Goal: Information Seeking & Learning: Understand process/instructions

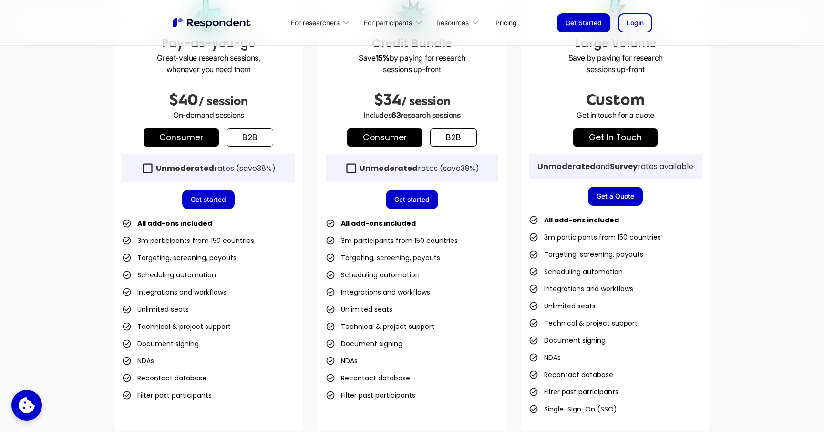
scroll to position [311, 0]
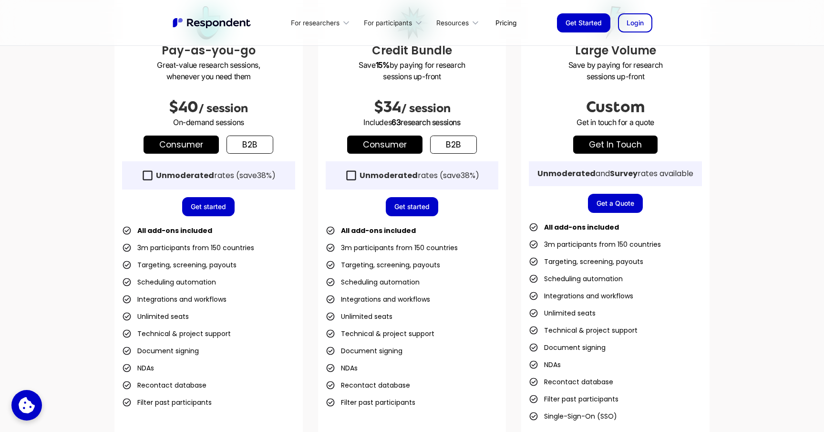
click at [393, 124] on span "63" at bounding box center [396, 122] width 9 height 10
copy span "63"
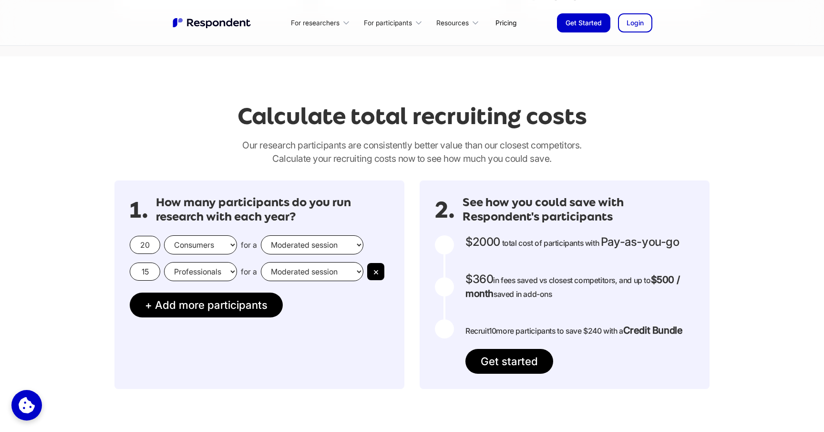
scroll to position [740, 0]
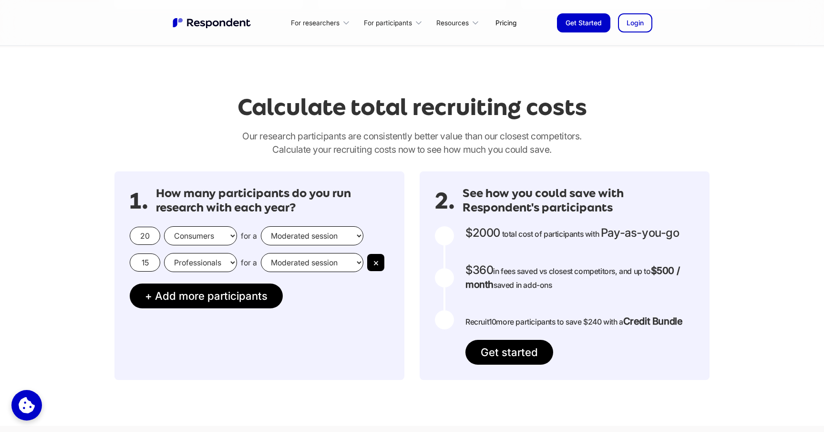
click at [148, 235] on input "20" at bounding box center [145, 236] width 31 height 18
click at [306, 239] on select "Moderated session Unmoderated session" at bounding box center [312, 235] width 103 height 19
click at [153, 236] on input "20" at bounding box center [145, 236] width 31 height 18
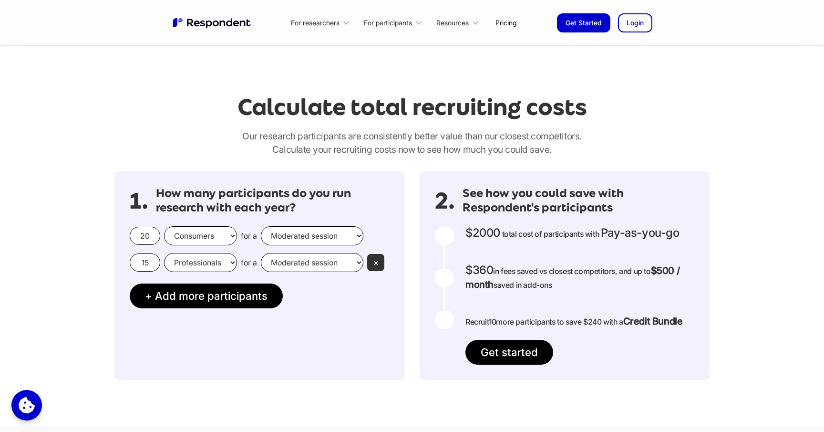
click at [377, 266] on button "×" at bounding box center [375, 262] width 17 height 17
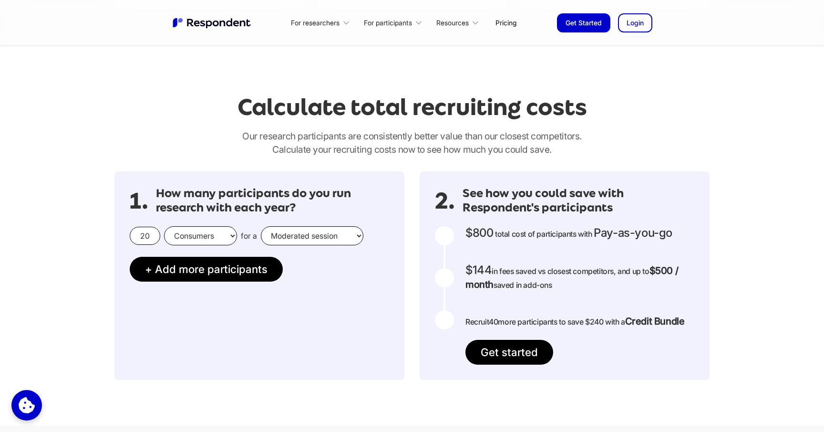
click at [204, 237] on select "Consumers Professionals" at bounding box center [200, 235] width 73 height 19
select select "professionals"
click at [164, 226] on select "Consumers Professionals" at bounding box center [200, 235] width 73 height 19
click at [140, 232] on input "20" at bounding box center [145, 236] width 31 height 18
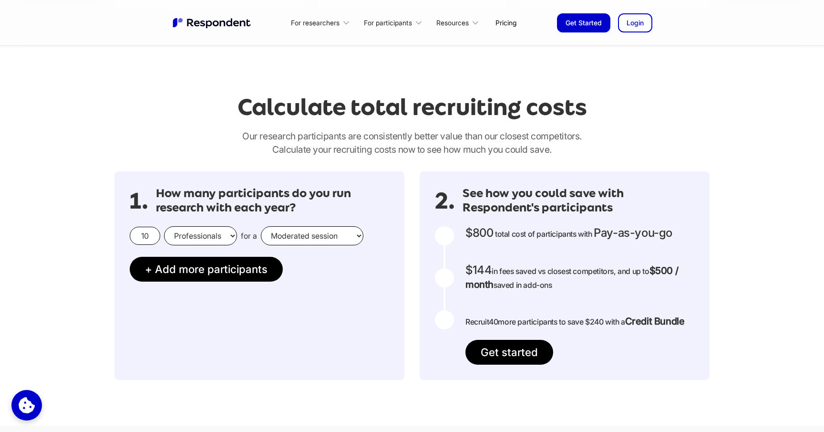
type input "10"
click at [344, 320] on div "1. How many participants do you run research with each year? 10 Consumers Profe…" at bounding box center [260, 275] width 290 height 208
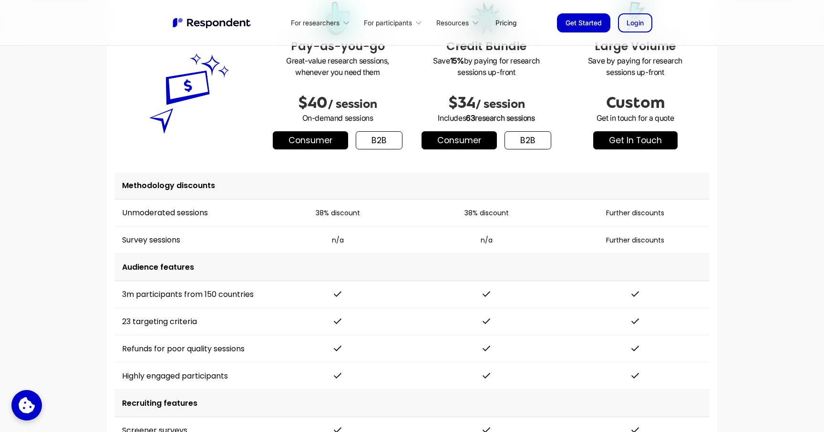
scroll to position [1250, 0]
